Goal: Navigation & Orientation: Find specific page/section

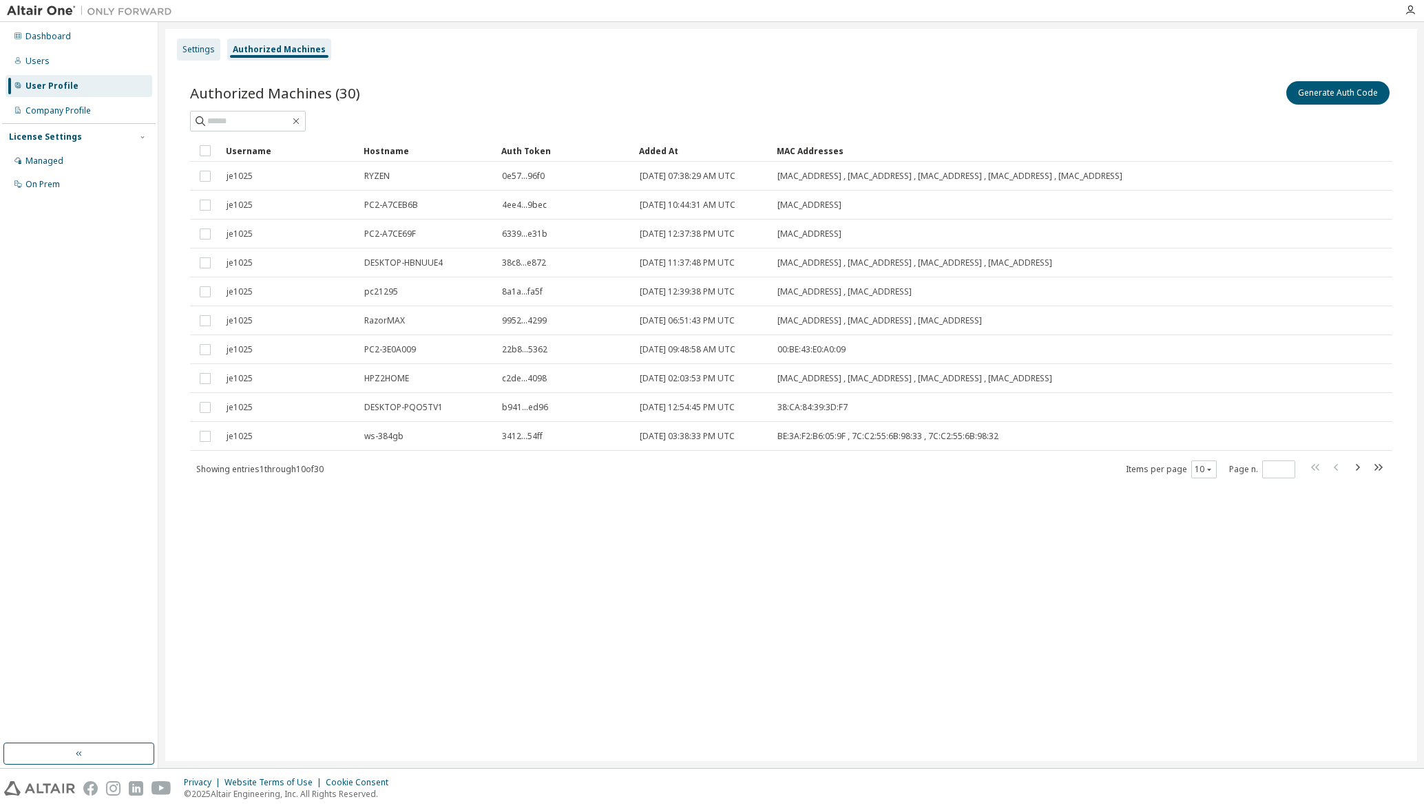
click at [201, 45] on div "Settings" at bounding box center [198, 49] width 32 height 11
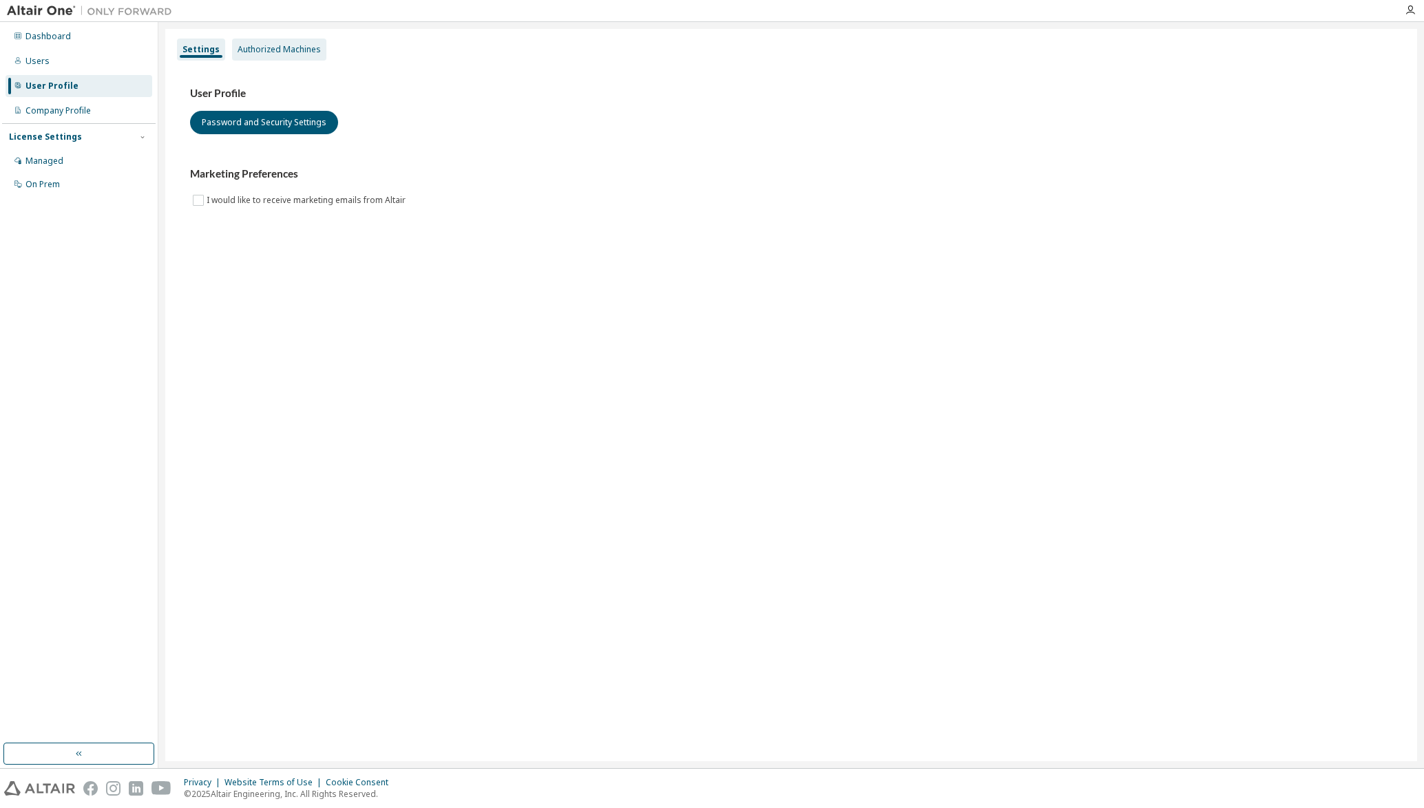
click at [297, 52] on div "Authorized Machines" at bounding box center [278, 49] width 83 height 11
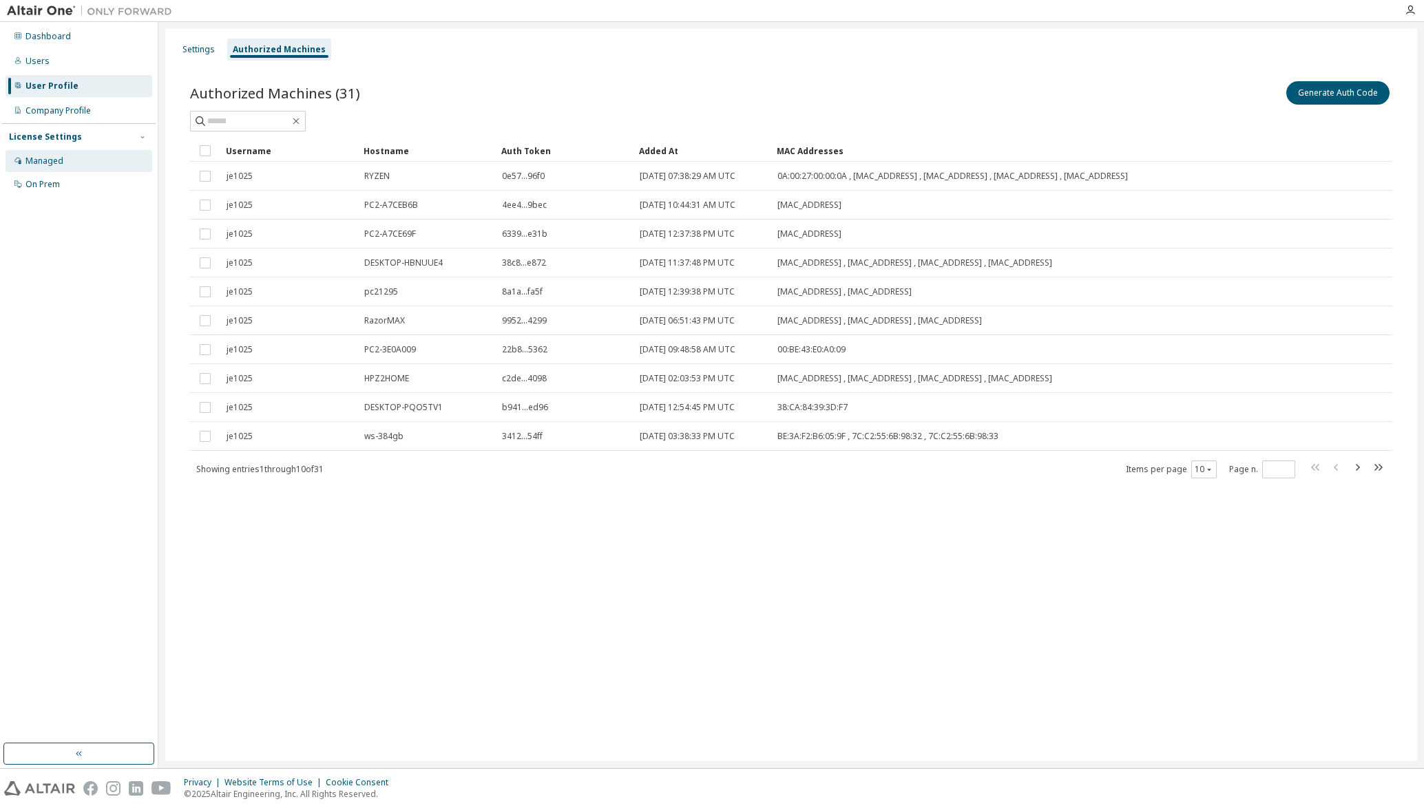
click at [68, 166] on div "Managed" at bounding box center [79, 161] width 147 height 22
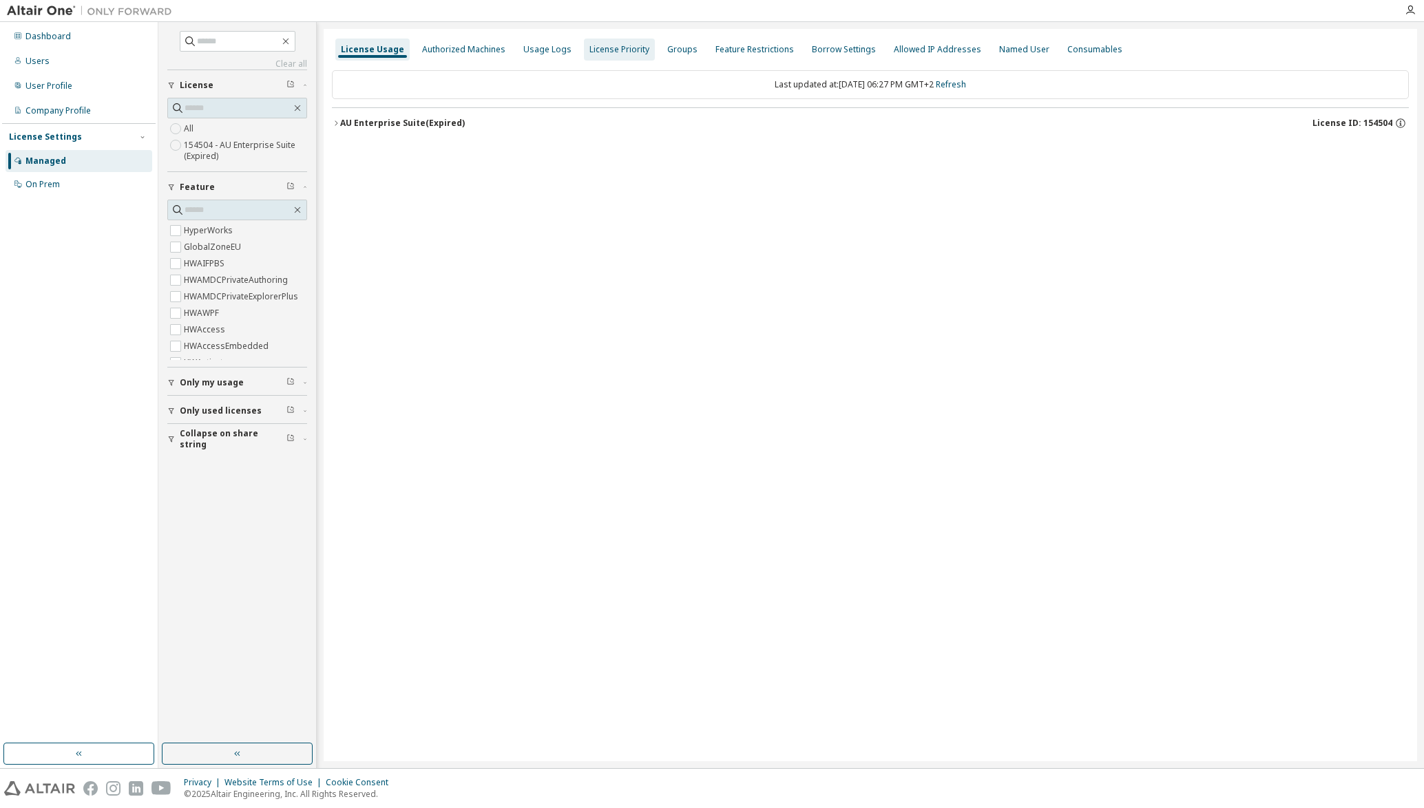
click at [622, 53] on div "License Priority" at bounding box center [619, 49] width 60 height 11
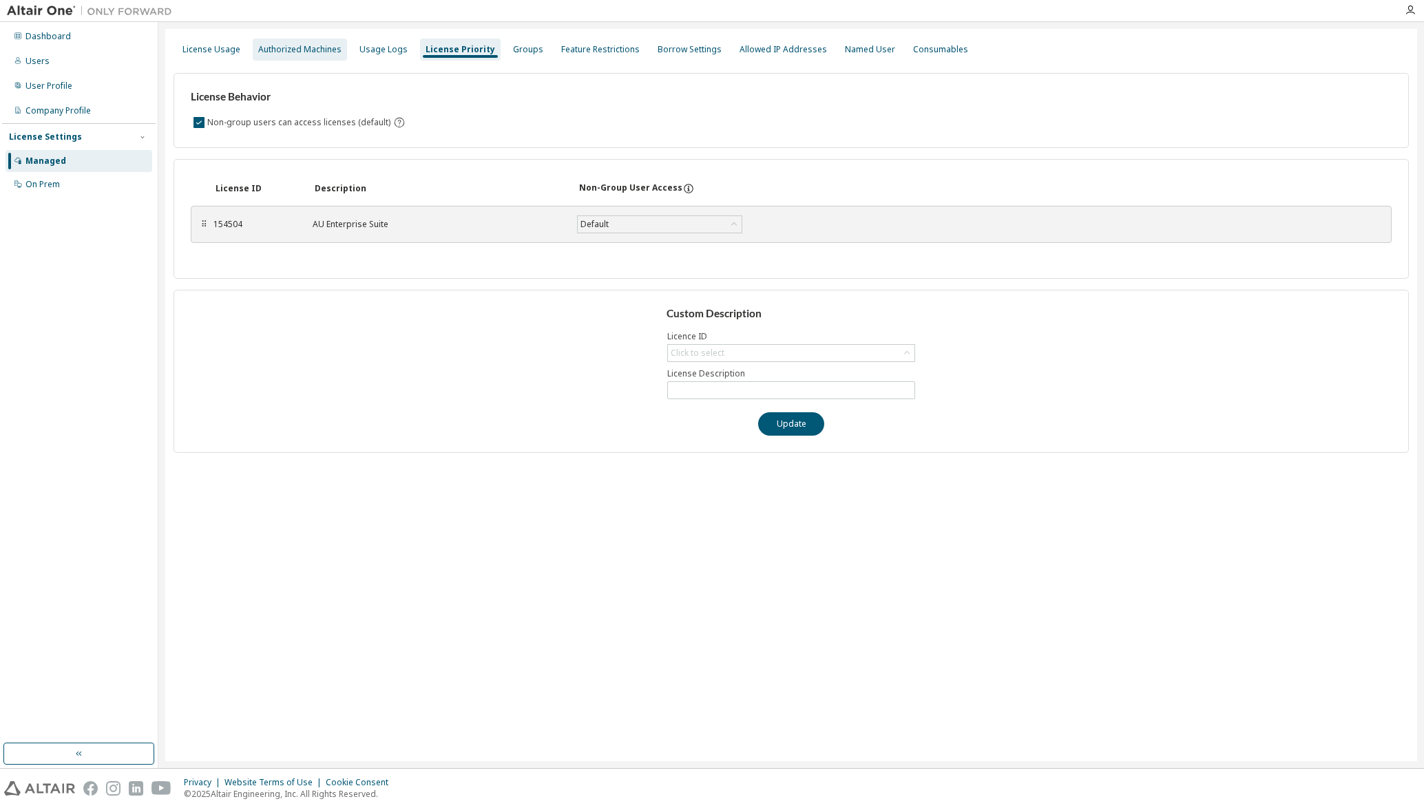
click at [313, 52] on div "Authorized Machines" at bounding box center [299, 49] width 83 height 11
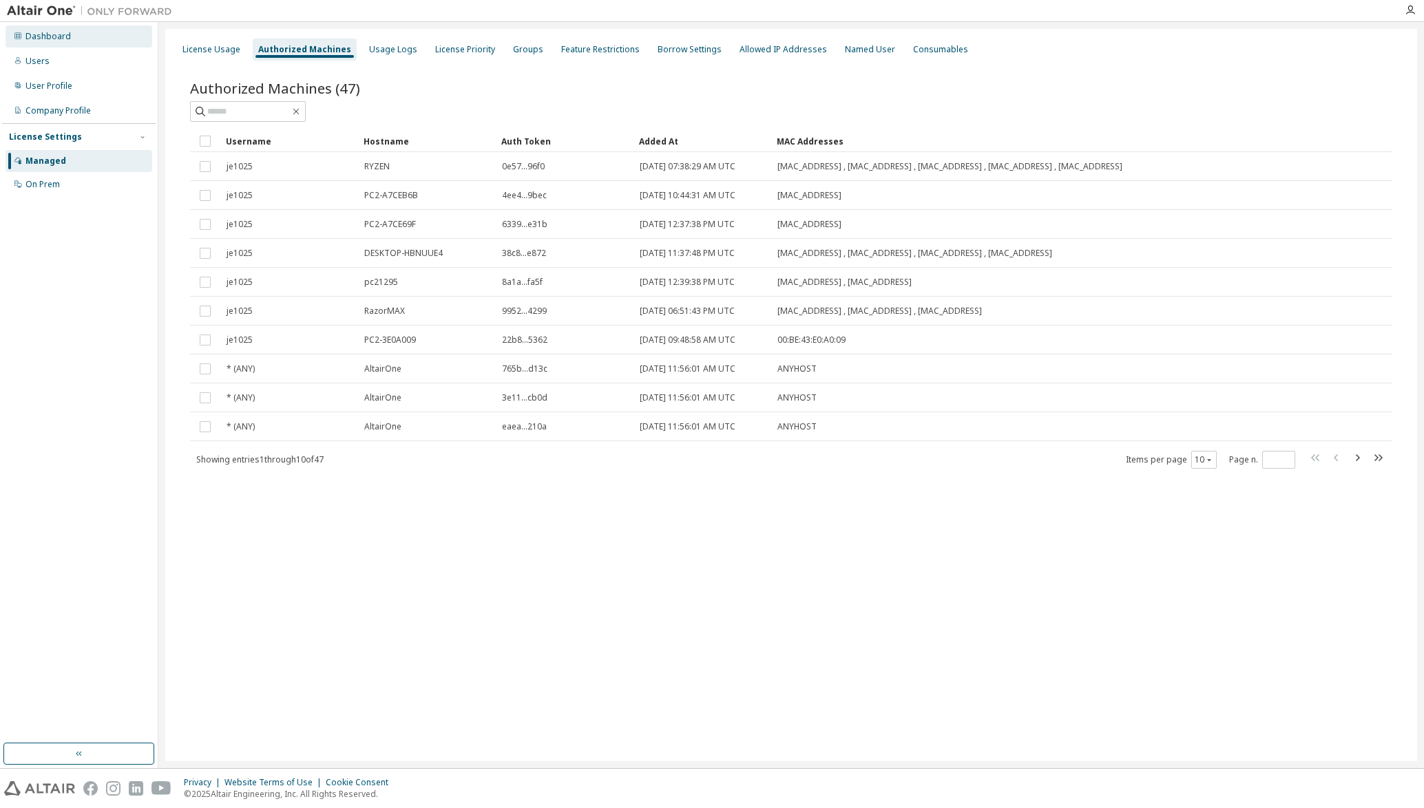
click at [59, 32] on div "Dashboard" at bounding box center [47, 36] width 45 height 11
